Goal: Task Accomplishment & Management: Use online tool/utility

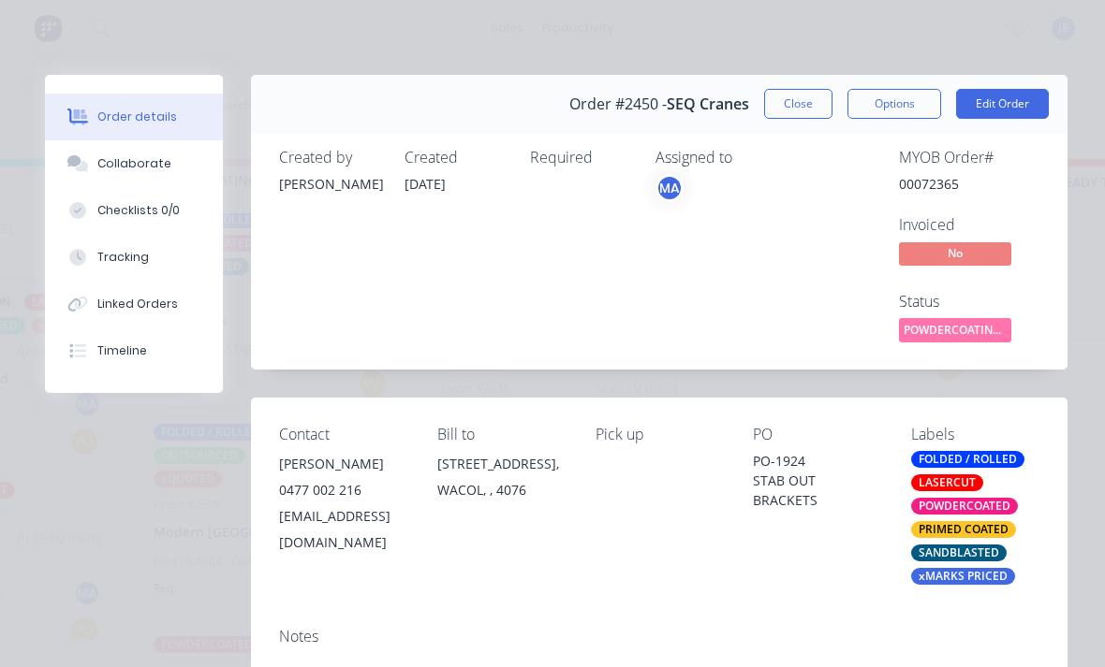
click at [807, 91] on button "Close" at bounding box center [798, 104] width 68 height 30
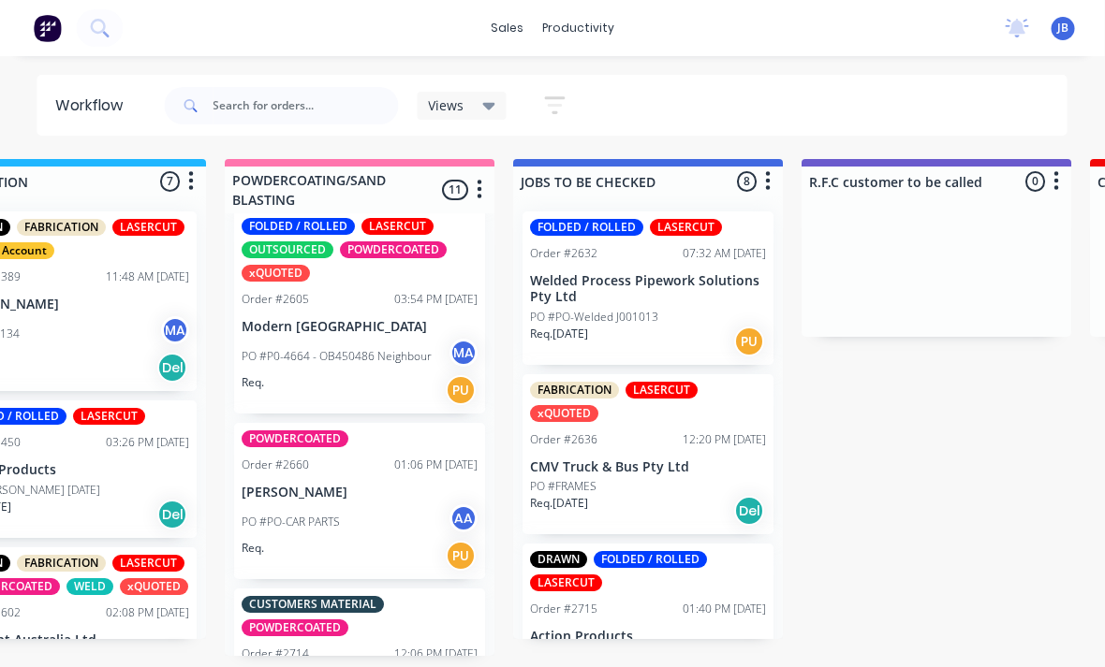
scroll to position [735, 0]
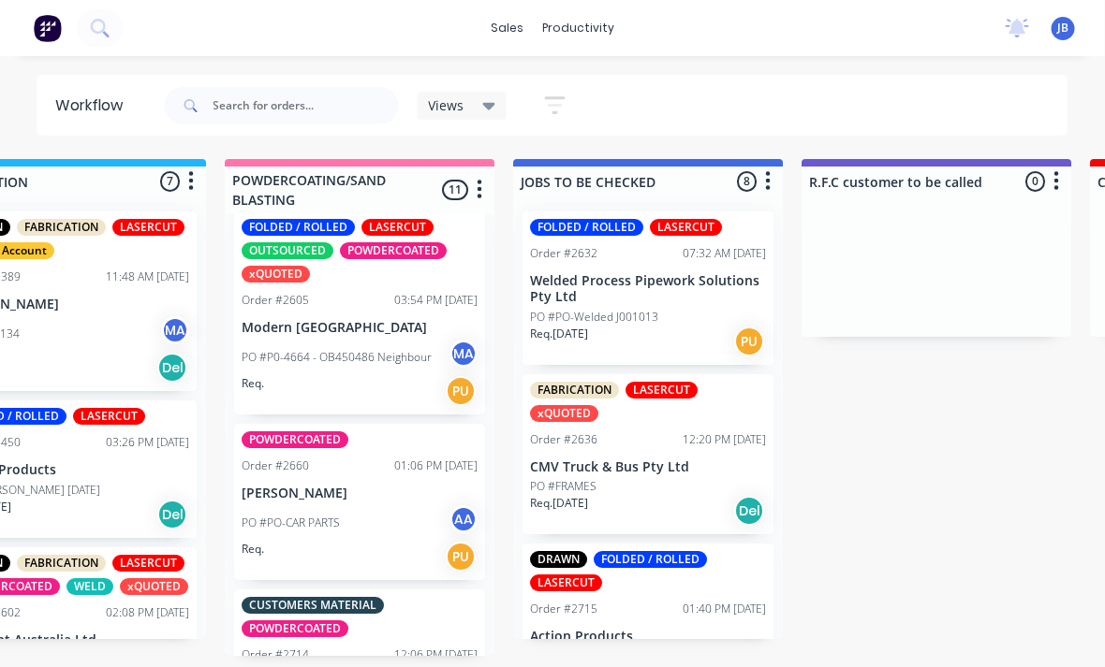
click at [275, 353] on p "PO #P0-4664 - OB450486 Neighbour" at bounding box center [337, 357] width 190 height 17
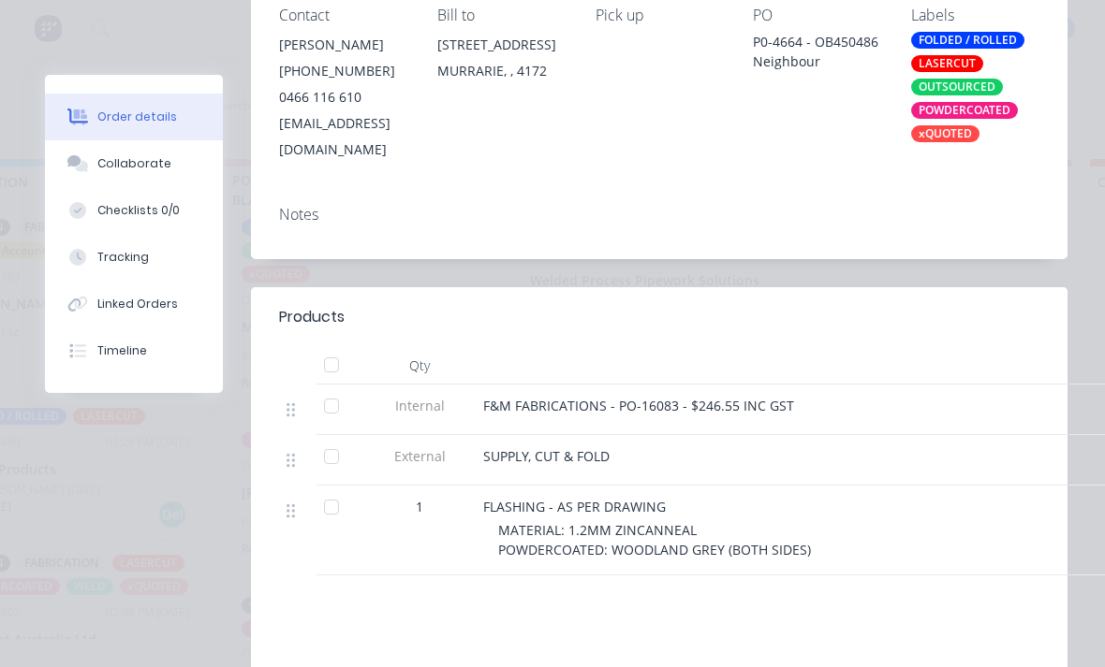
scroll to position [406, 0]
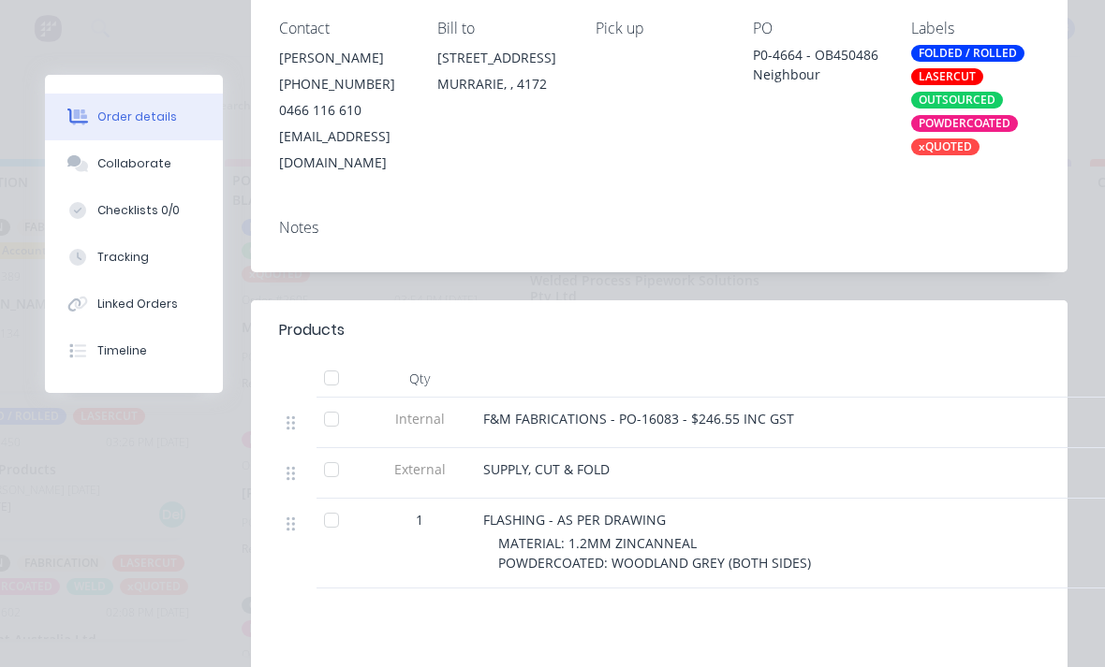
click at [100, 158] on div "Collaborate" at bounding box center [134, 163] width 74 height 17
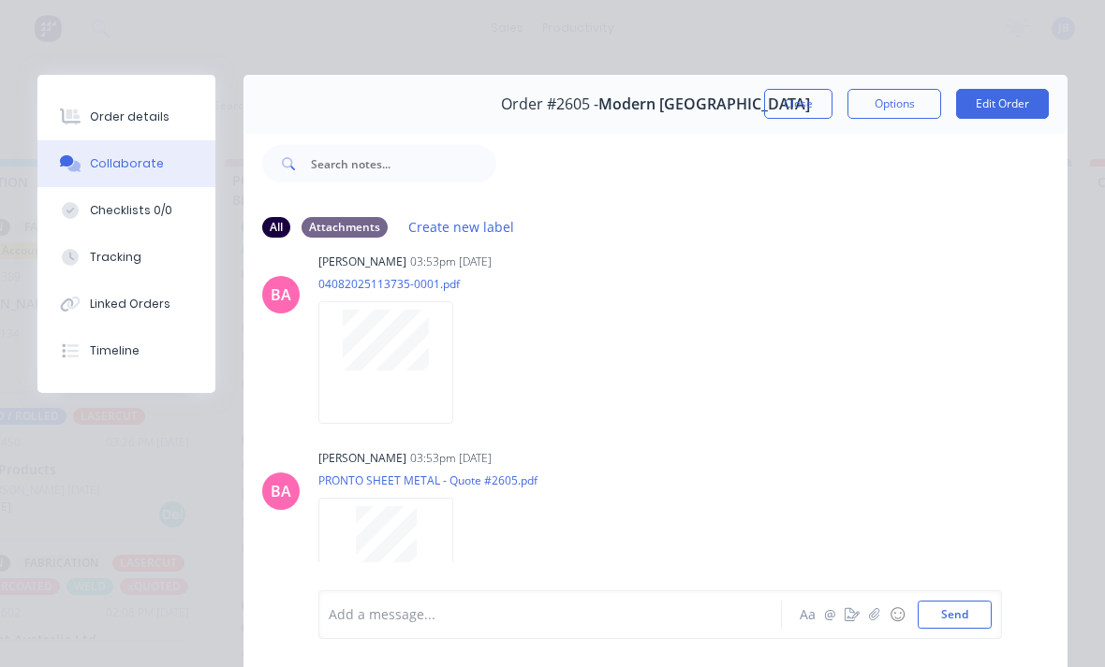
scroll to position [830, 0]
click at [333, 372] on div at bounding box center [385, 362] width 135 height 123
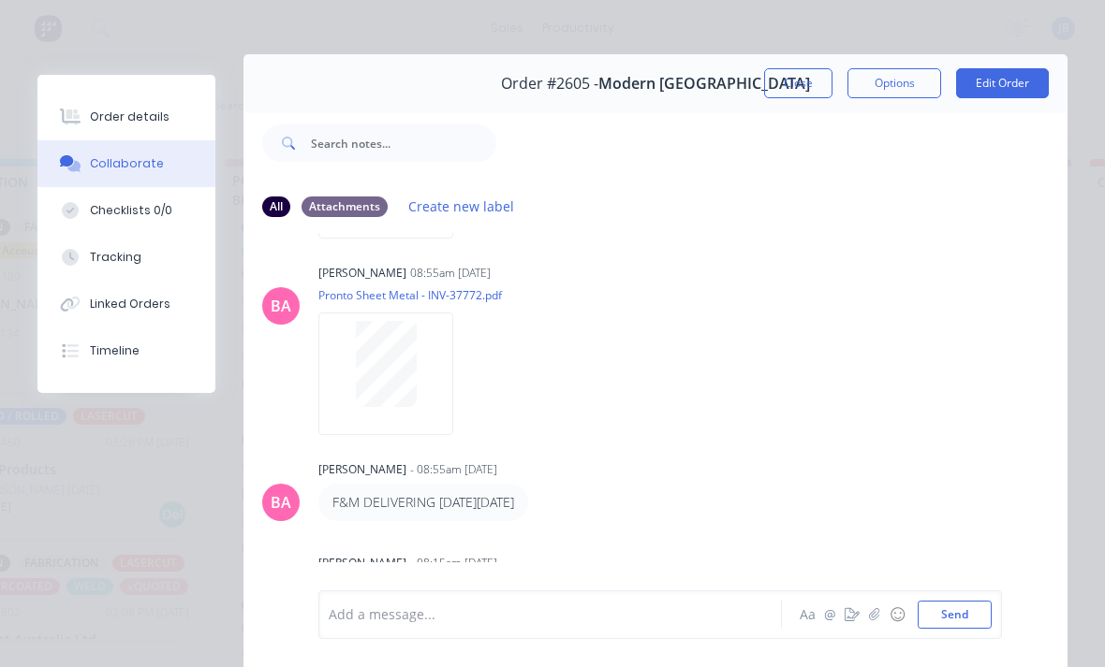
scroll to position [23, 0]
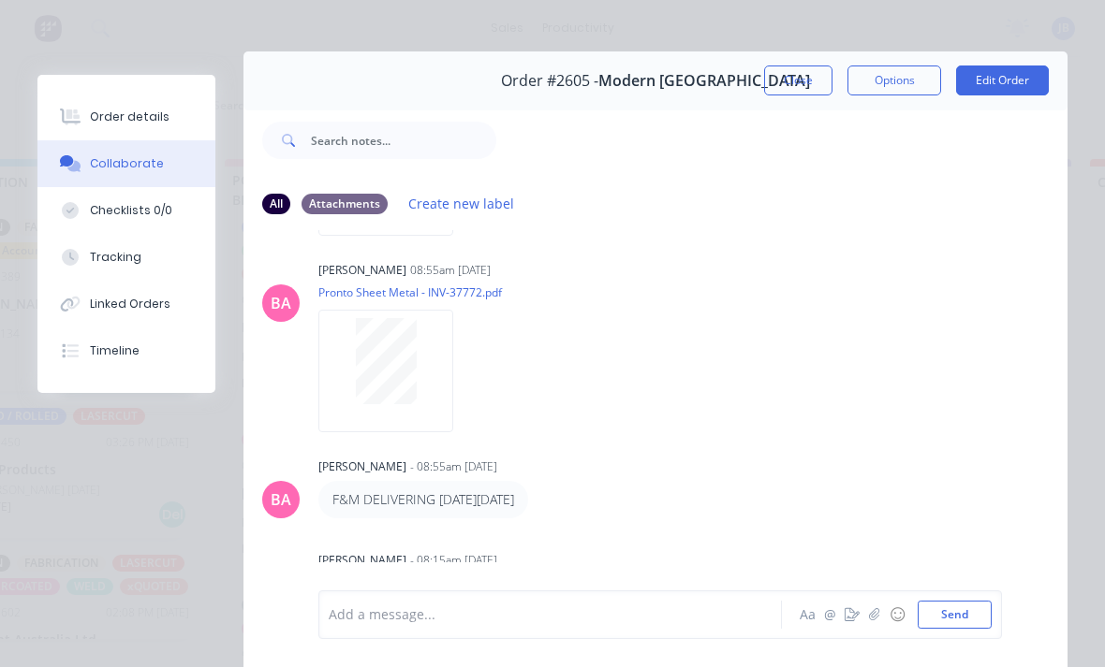
click at [778, 94] on button "Close" at bounding box center [798, 81] width 68 height 30
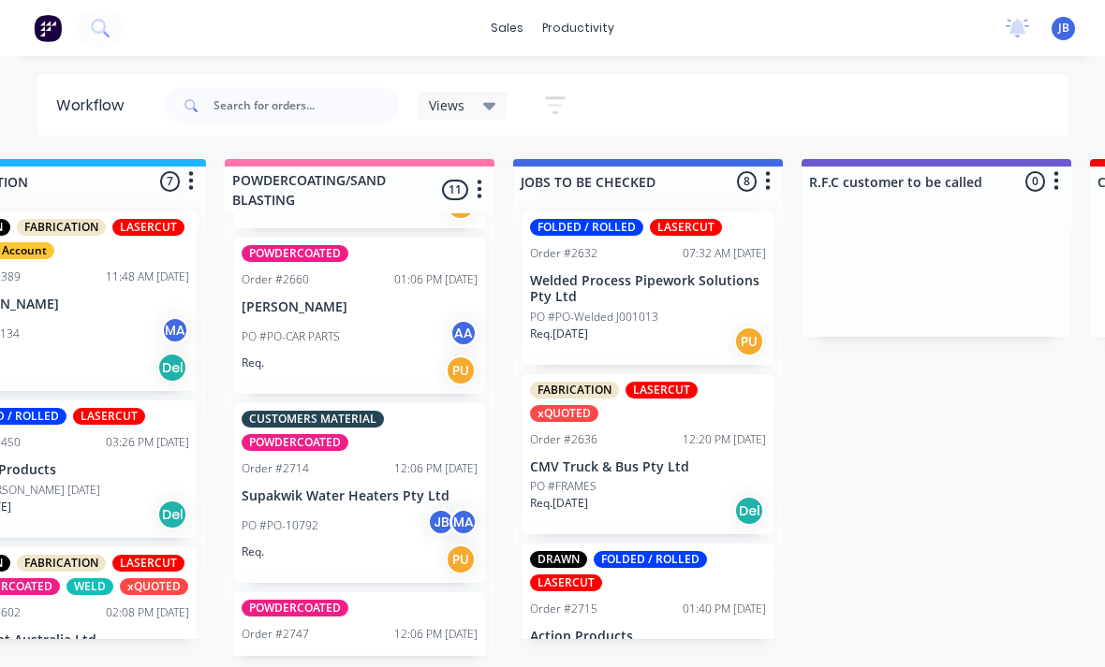
scroll to position [923, 0]
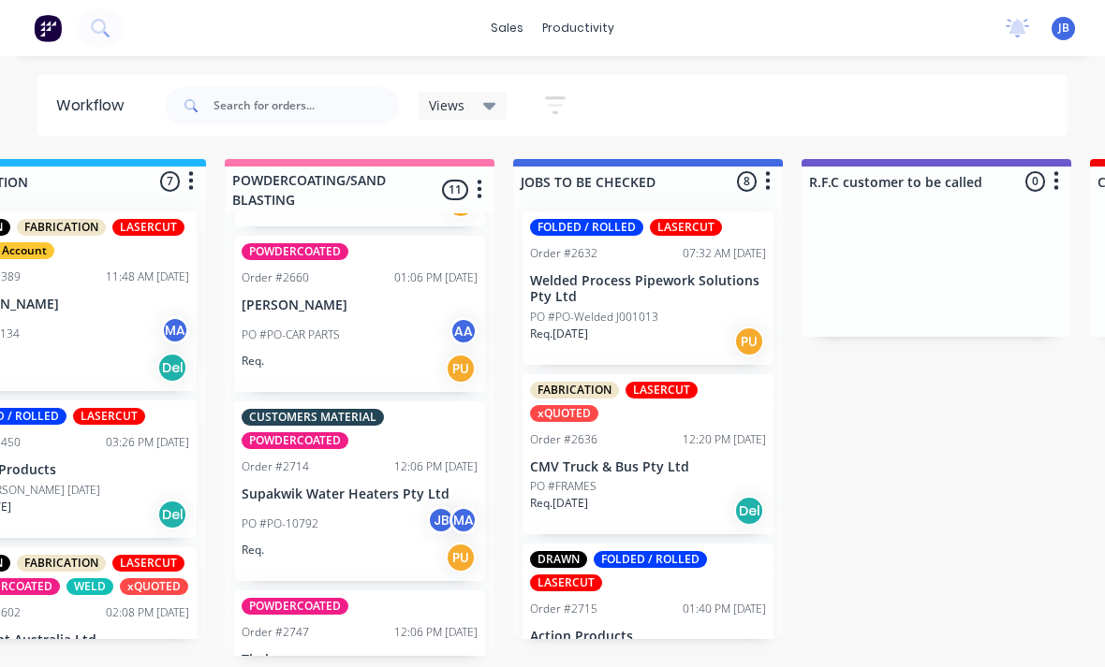
click at [259, 320] on div "PO #PO-CAR PARTS AA" at bounding box center [360, 335] width 236 height 36
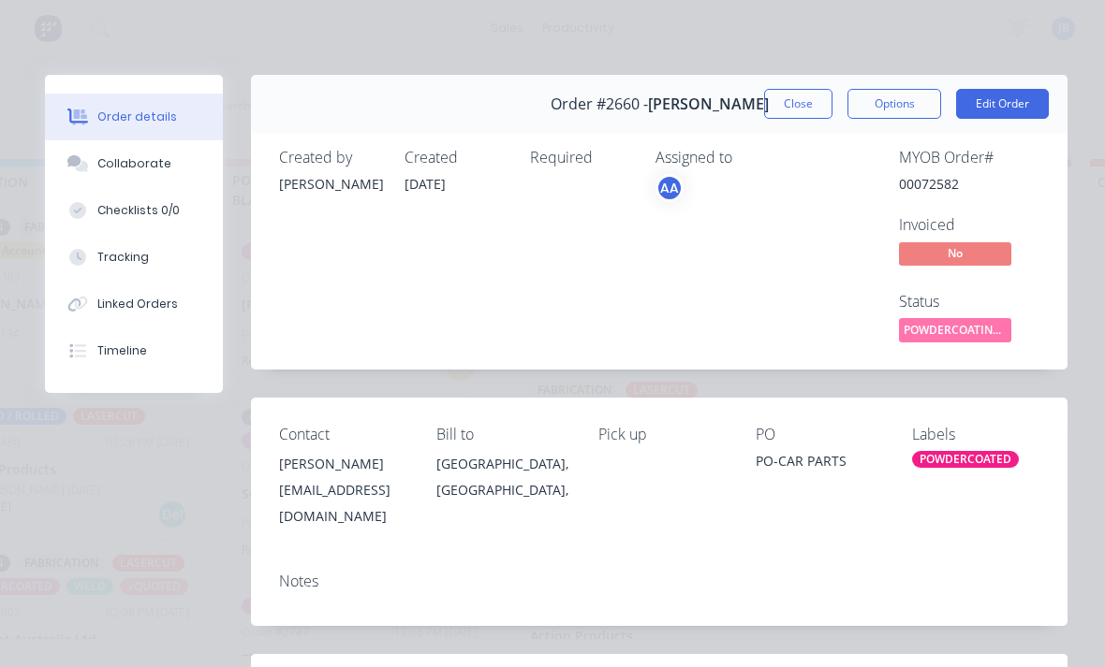
click at [99, 250] on div "Tracking" at bounding box center [122, 257] width 51 height 17
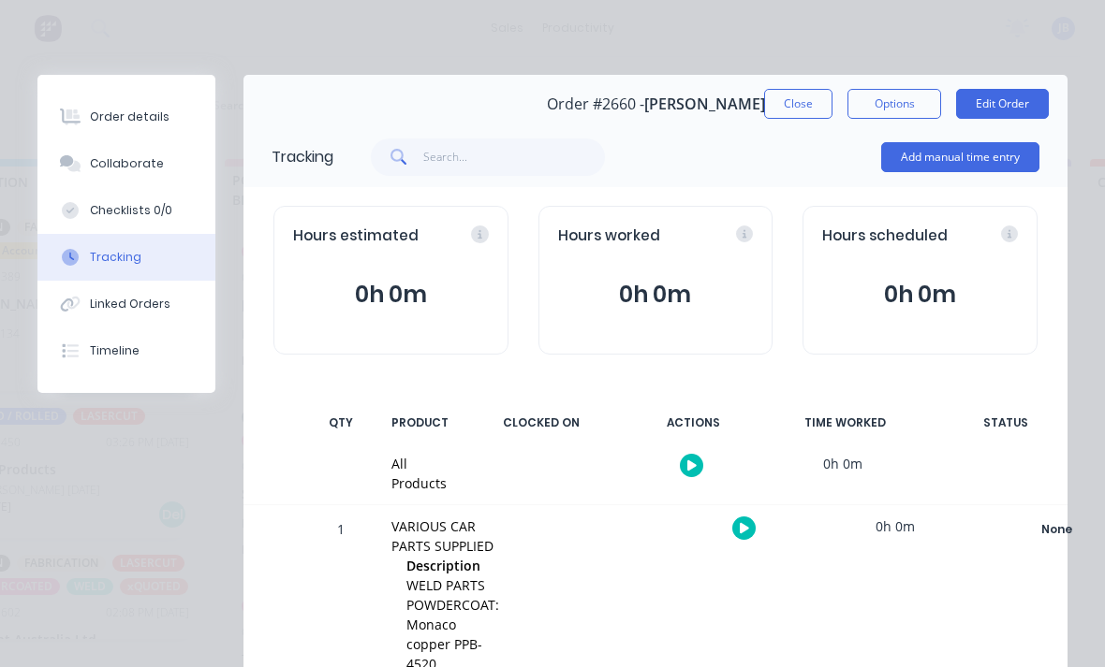
click at [998, 168] on button "Add manual time entry" at bounding box center [960, 157] width 158 height 30
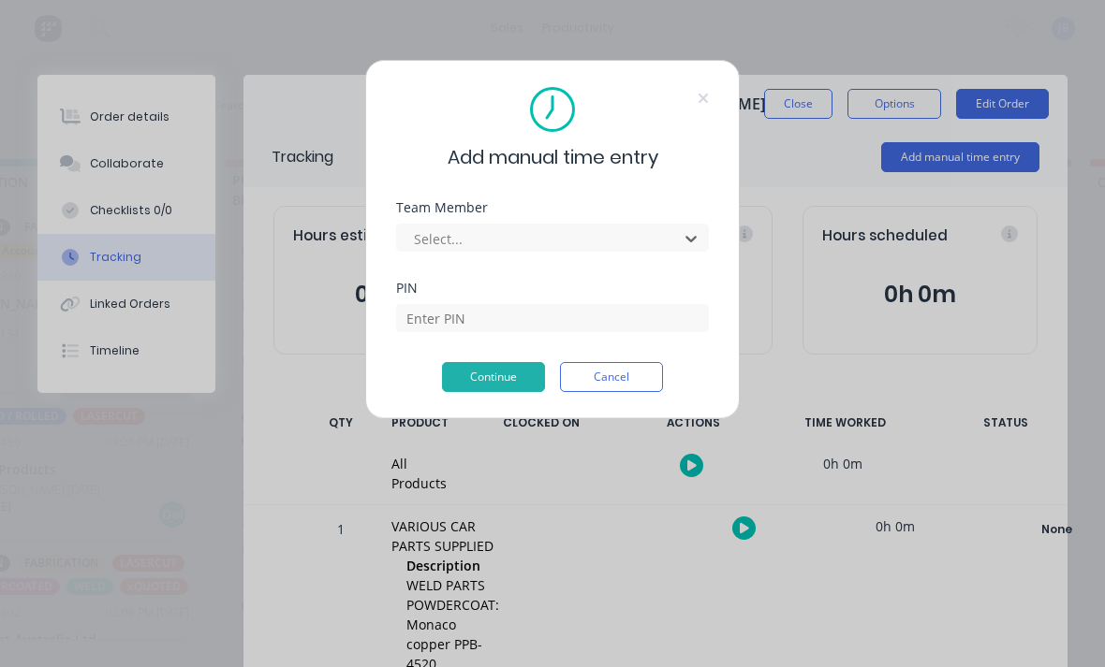
scroll to position [0, 1407]
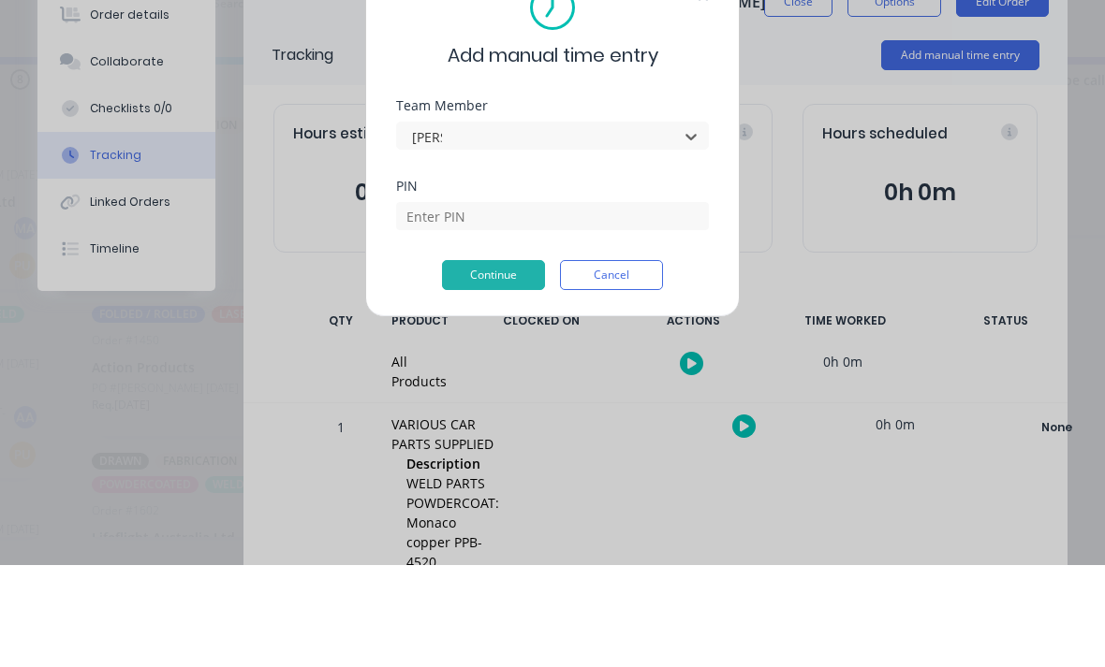
type input "[PERSON_NAME]"
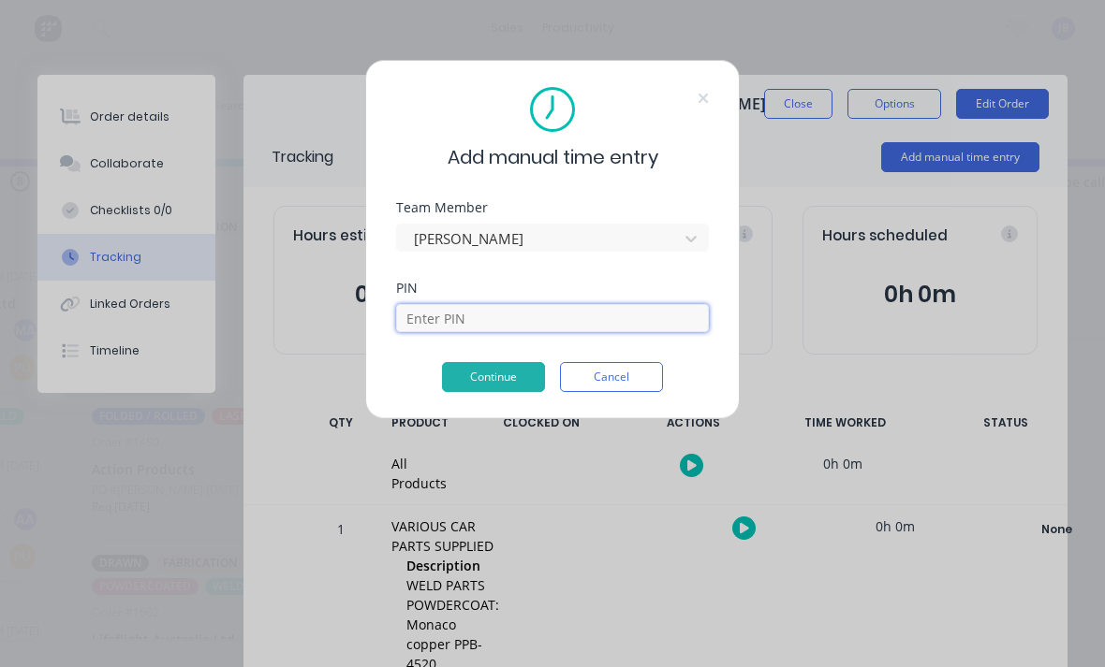
click at [425, 311] on input at bounding box center [552, 318] width 313 height 28
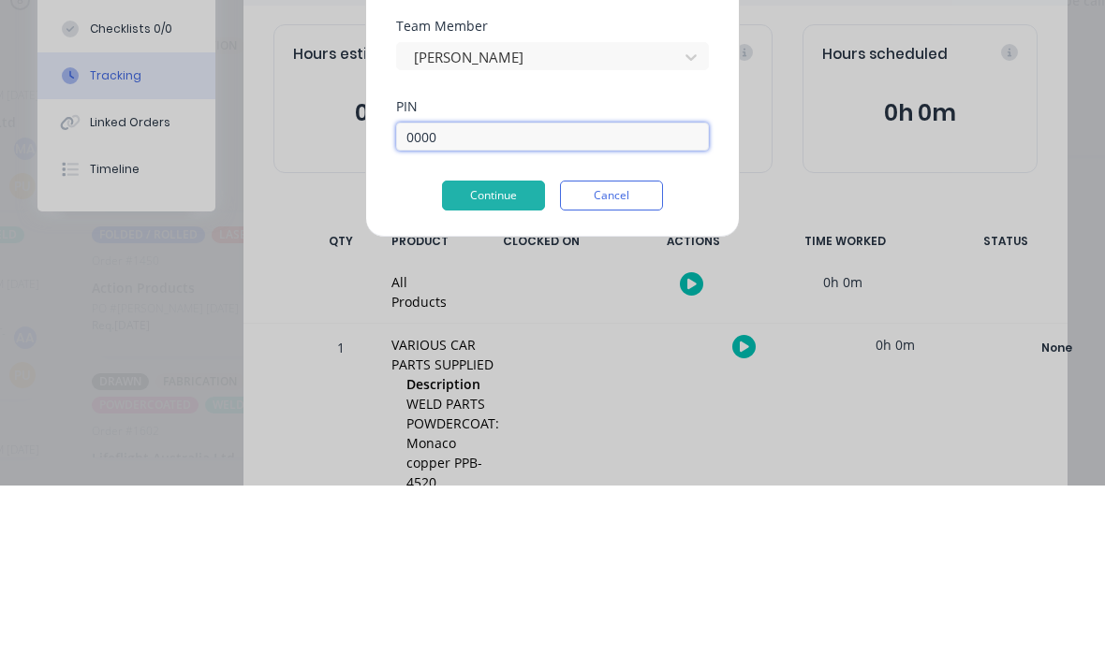
type input "0000"
click at [473, 362] on button "Continue" at bounding box center [493, 377] width 103 height 30
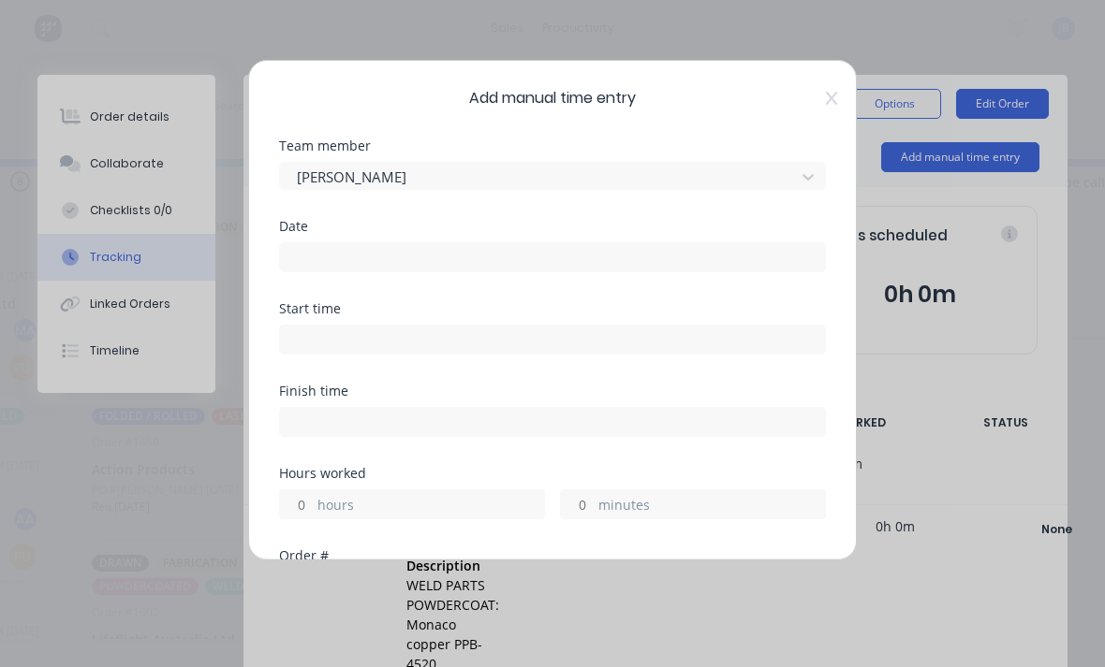
click at [314, 284] on div "Date" at bounding box center [552, 261] width 547 height 82
click at [308, 245] on input at bounding box center [552, 257] width 545 height 28
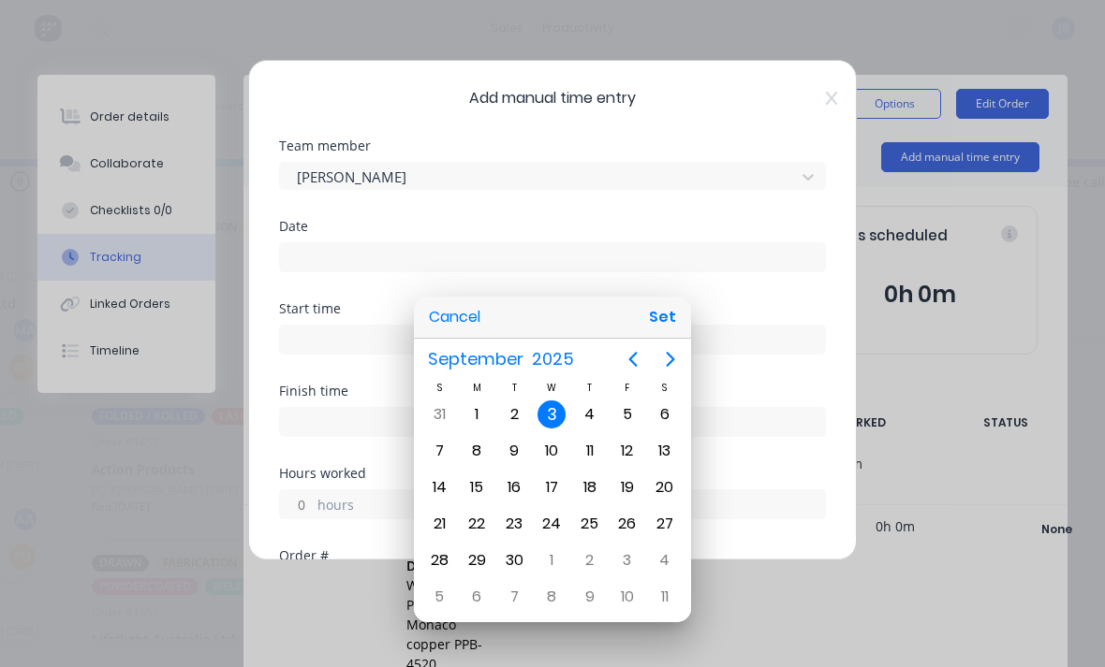
click at [514, 405] on div "2" at bounding box center [514, 415] width 28 height 28
click at [652, 324] on button "Set" at bounding box center [662, 318] width 42 height 34
type input "[DATE]"
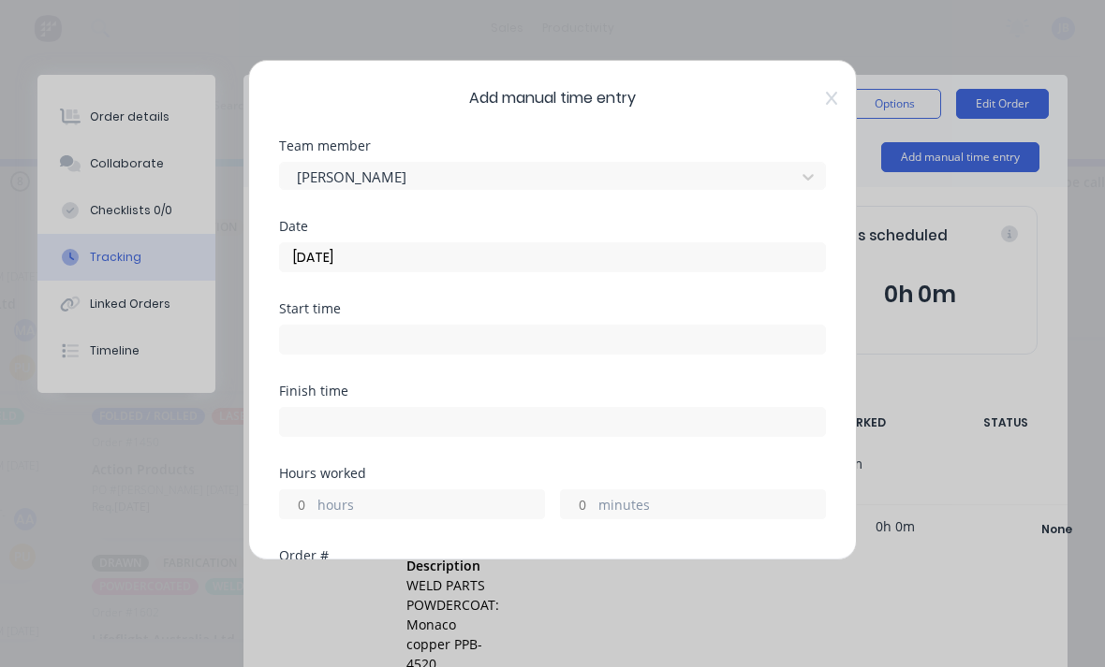
click at [321, 511] on label "hours" at bounding box center [430, 506] width 227 height 23
click at [313, 511] on input "hours" at bounding box center [296, 505] width 33 height 28
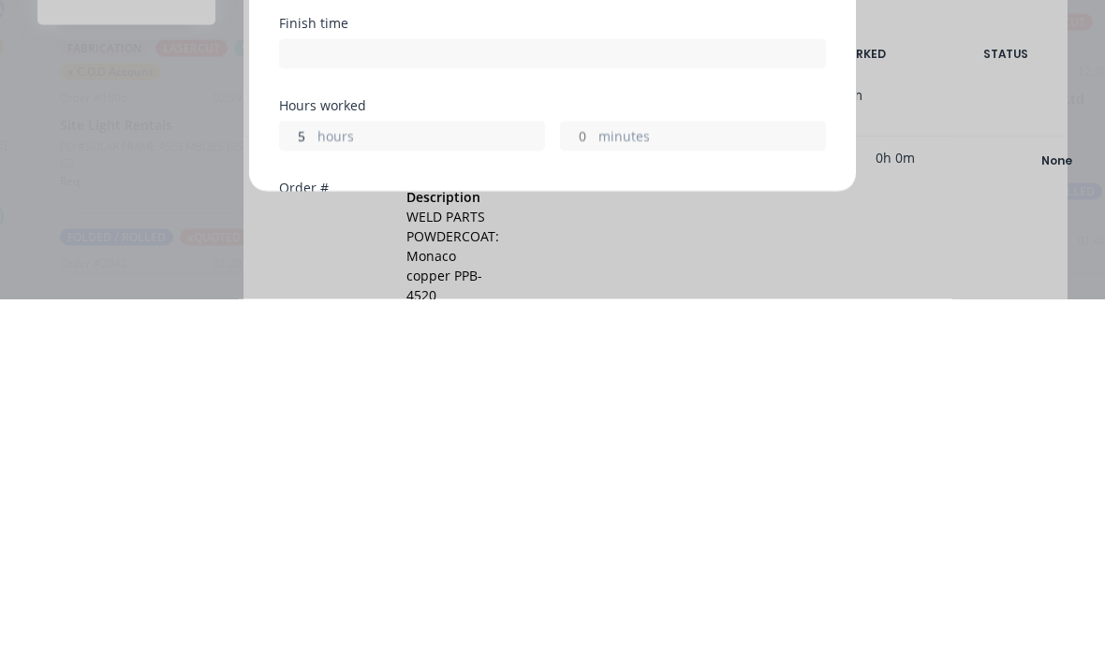
scroll to position [49, 1151]
type input "5"
click at [621, 495] on label "minutes" at bounding box center [711, 506] width 227 height 23
click at [594, 491] on input "minutes" at bounding box center [577, 505] width 33 height 28
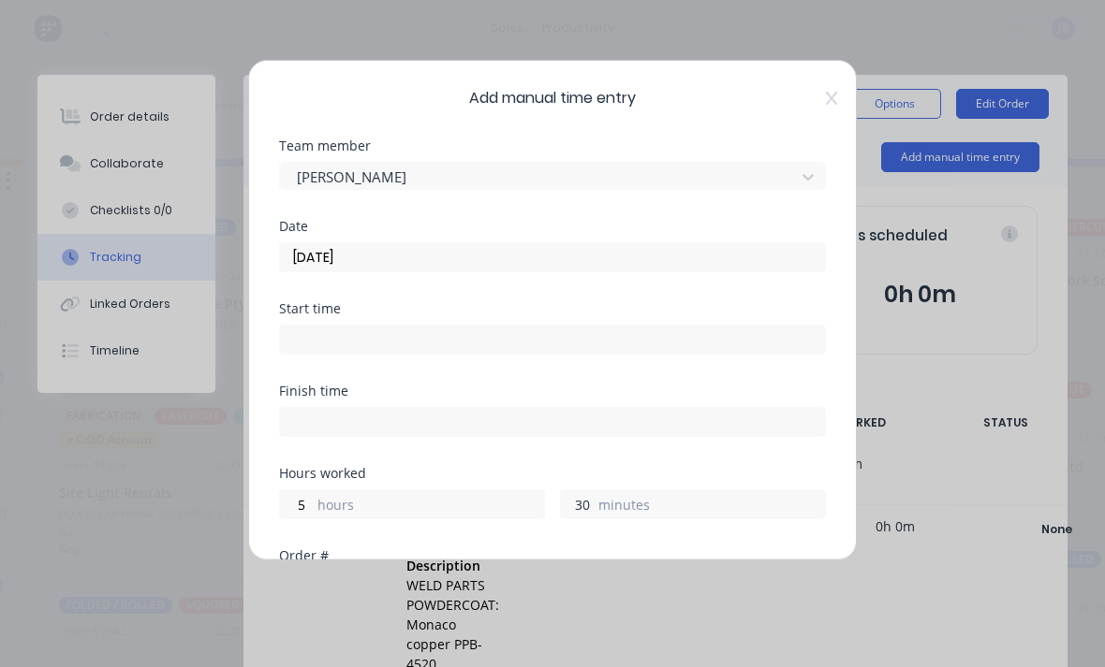
scroll to position [49, 1176]
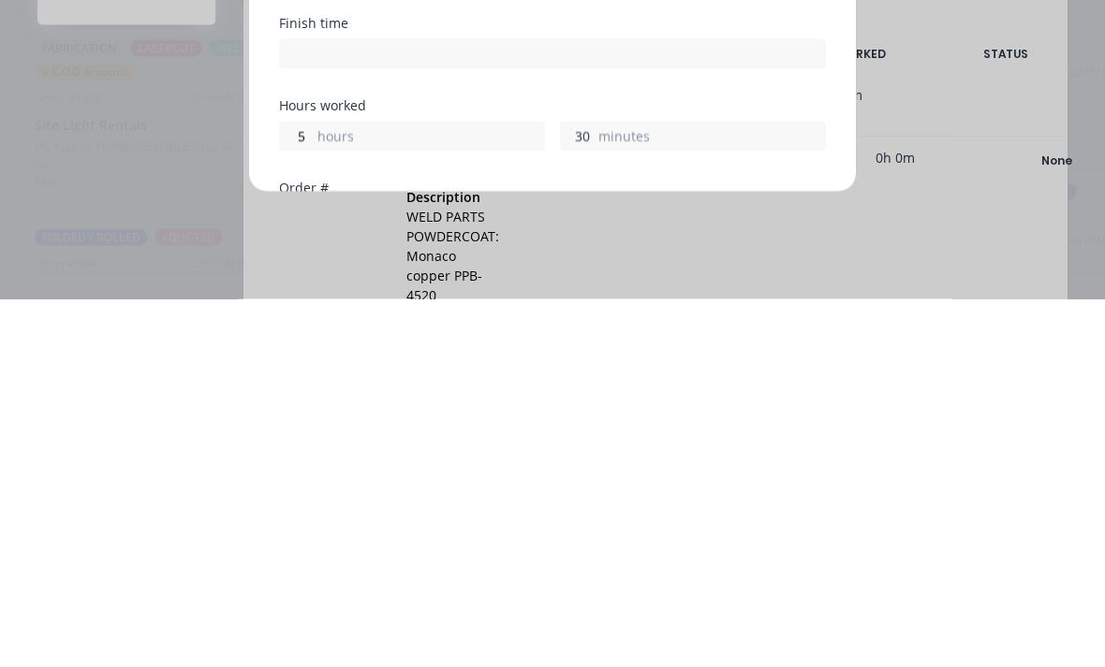
type input "3"
click at [283, 491] on input "5" at bounding box center [296, 505] width 33 height 28
click at [301, 491] on input "5" at bounding box center [296, 505] width 33 height 28
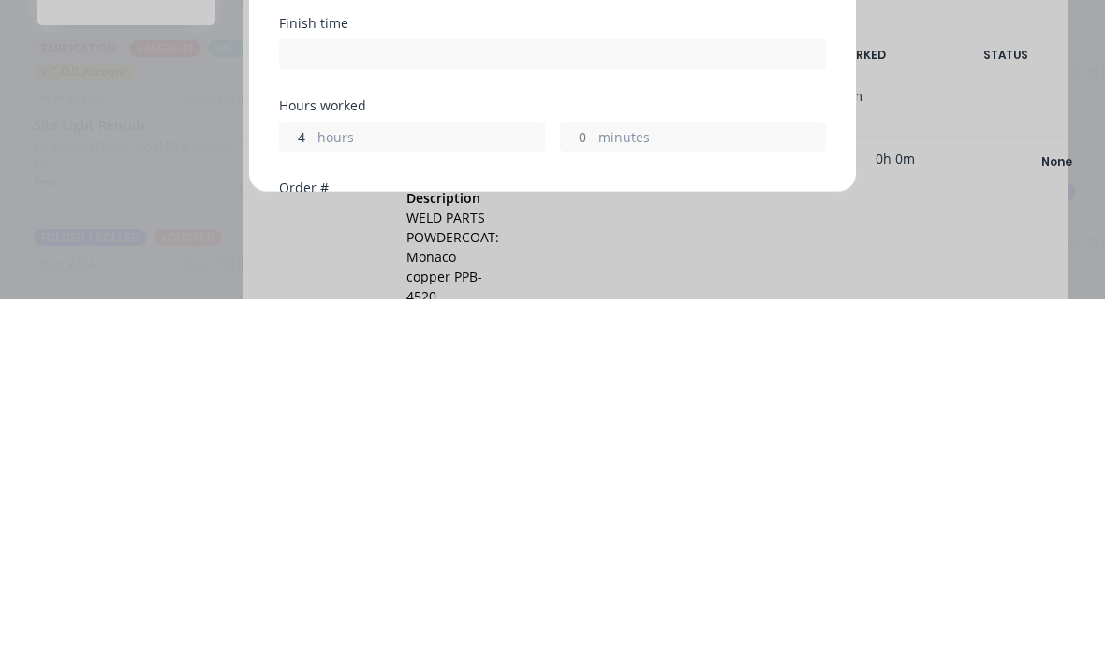
type input "4"
click at [579, 491] on input "minutes" at bounding box center [577, 505] width 33 height 28
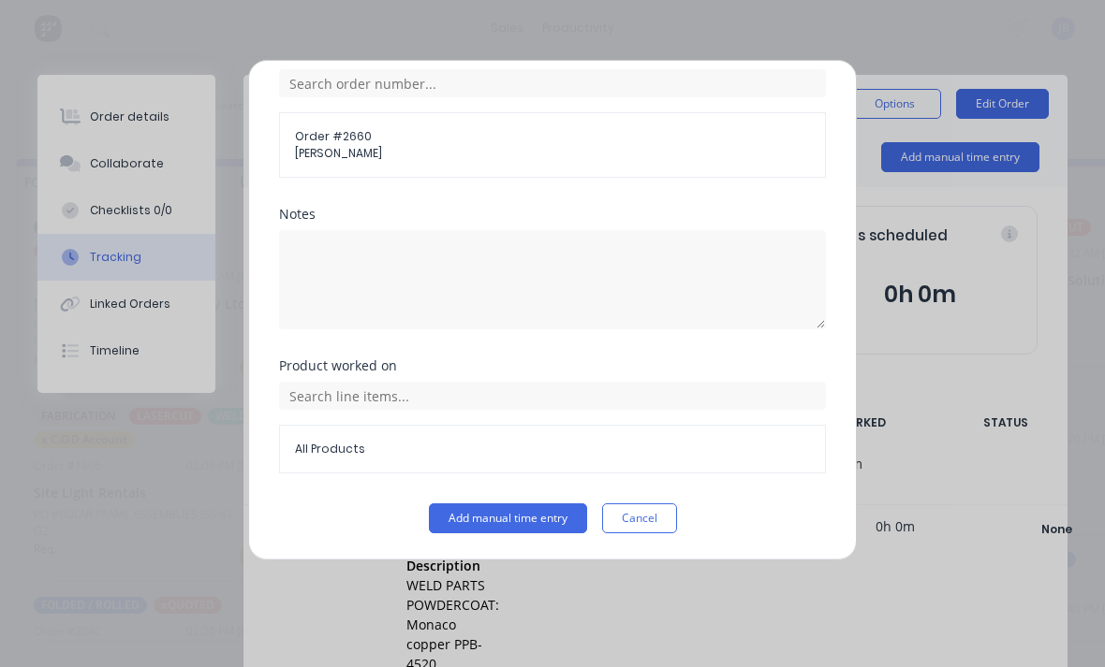
scroll to position [503, 0]
click at [444, 528] on button "Add manual time entry" at bounding box center [508, 519] width 158 height 30
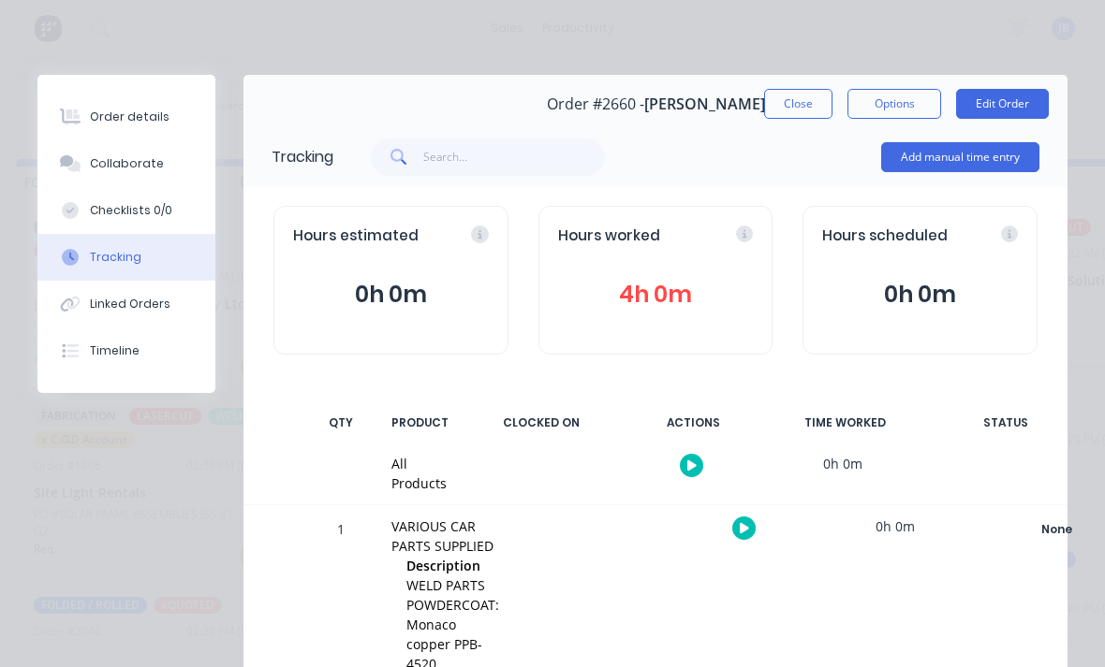
click at [799, 106] on button "Close" at bounding box center [798, 104] width 68 height 30
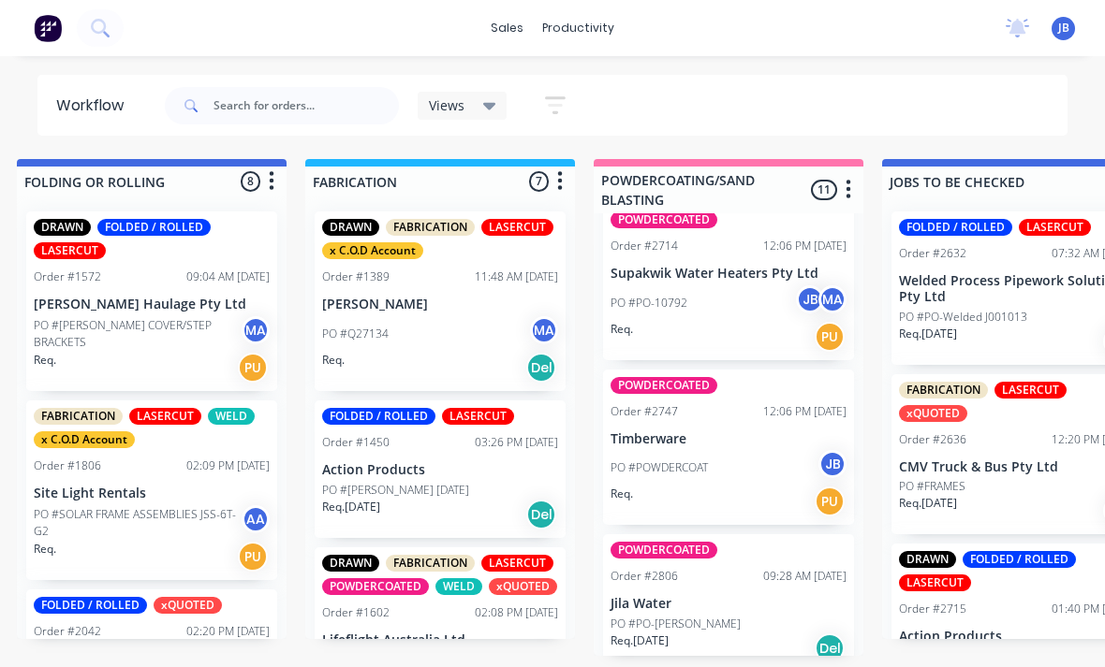
scroll to position [1149, 0]
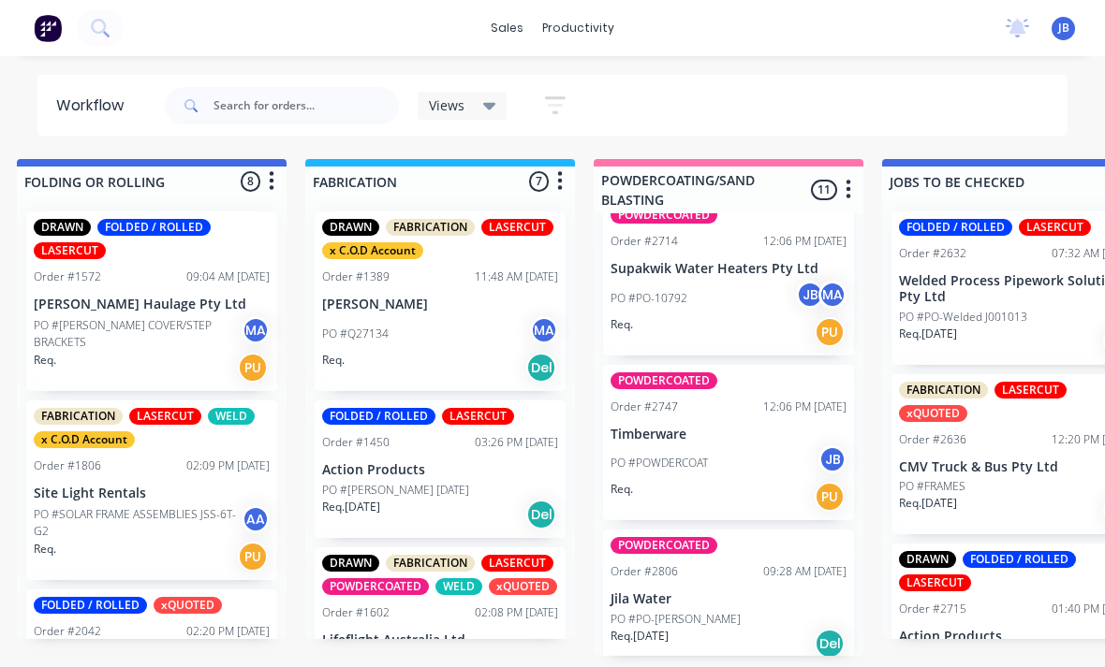
click at [739, 435] on p "Timberware" at bounding box center [728, 435] width 236 height 16
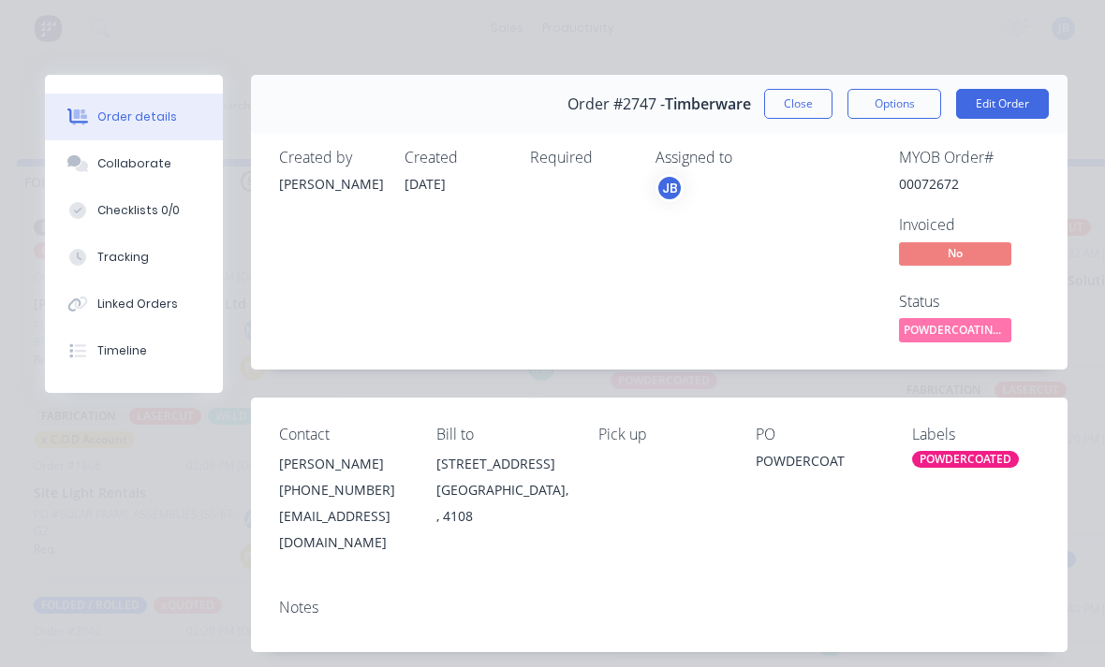
scroll to position [0, 0]
click at [779, 116] on button "Close" at bounding box center [798, 104] width 68 height 30
